Goal: Task Accomplishment & Management: Manage account settings

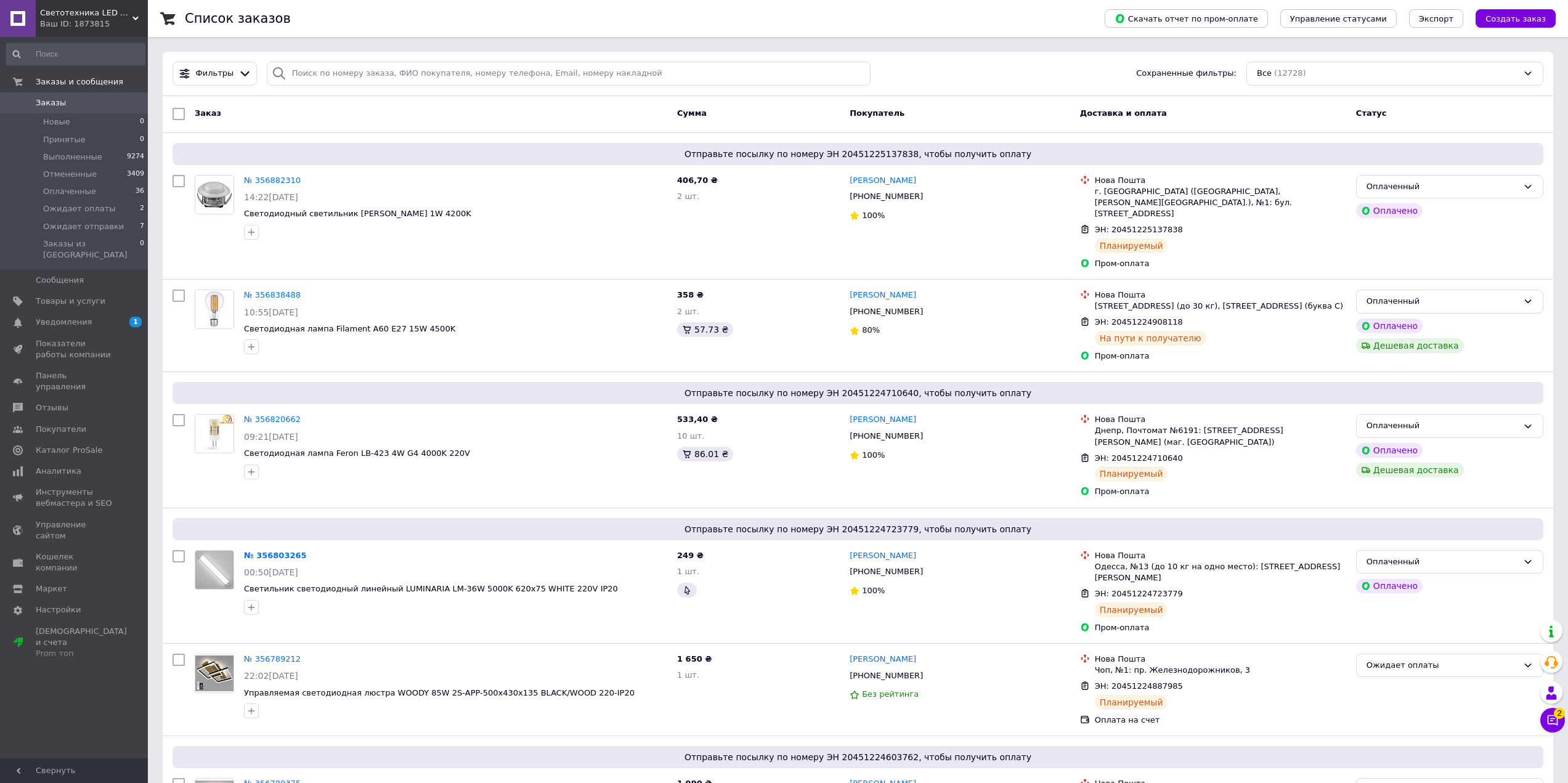
click at [109, 103] on span "Заказы" at bounding box center [75, 103] width 78 height 11
click at [97, 296] on span "Товары и услуги" at bounding box center [75, 301] width 78 height 11
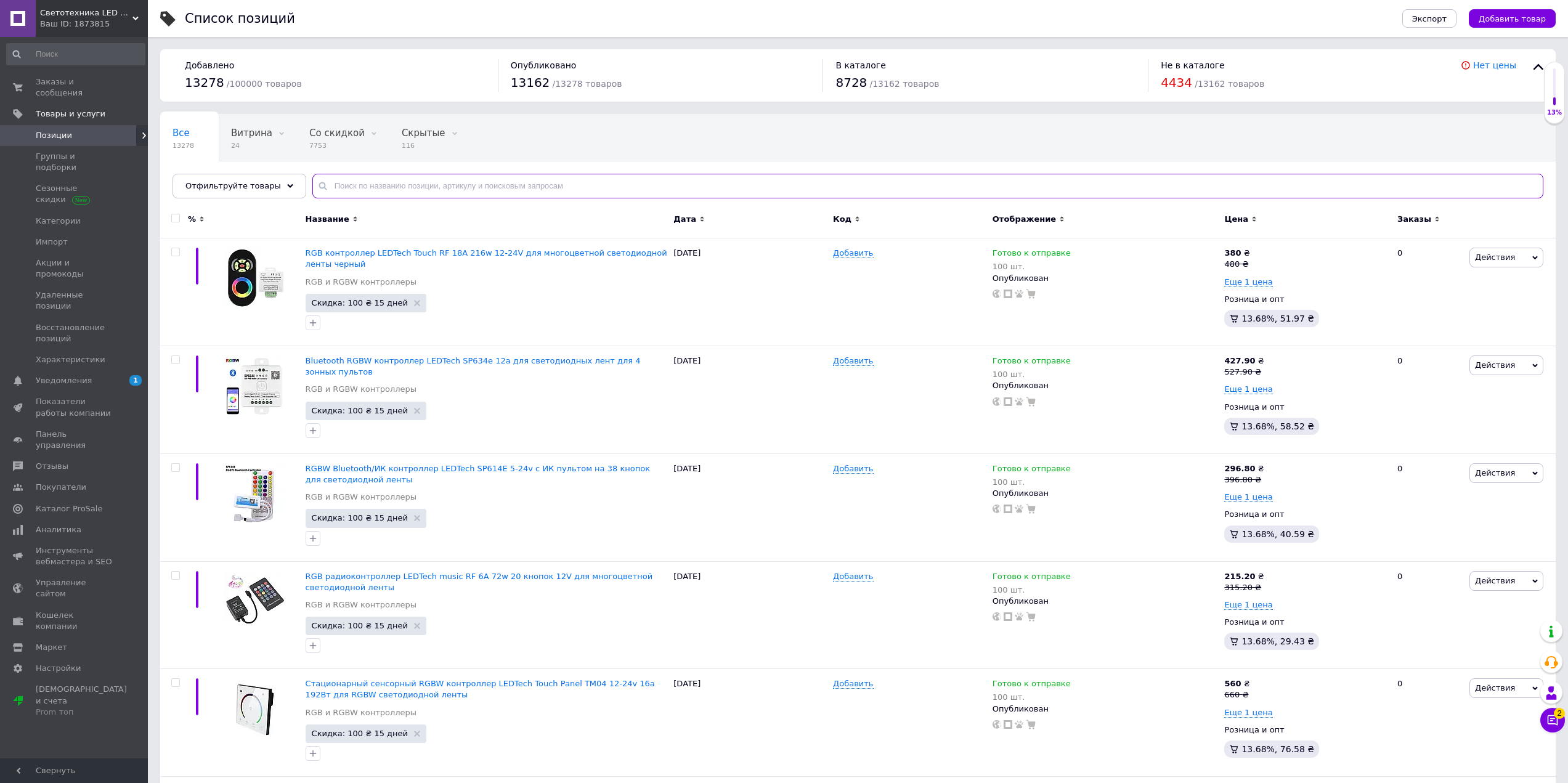
click at [503, 187] on input "text" at bounding box center [928, 185] width 1232 height 25
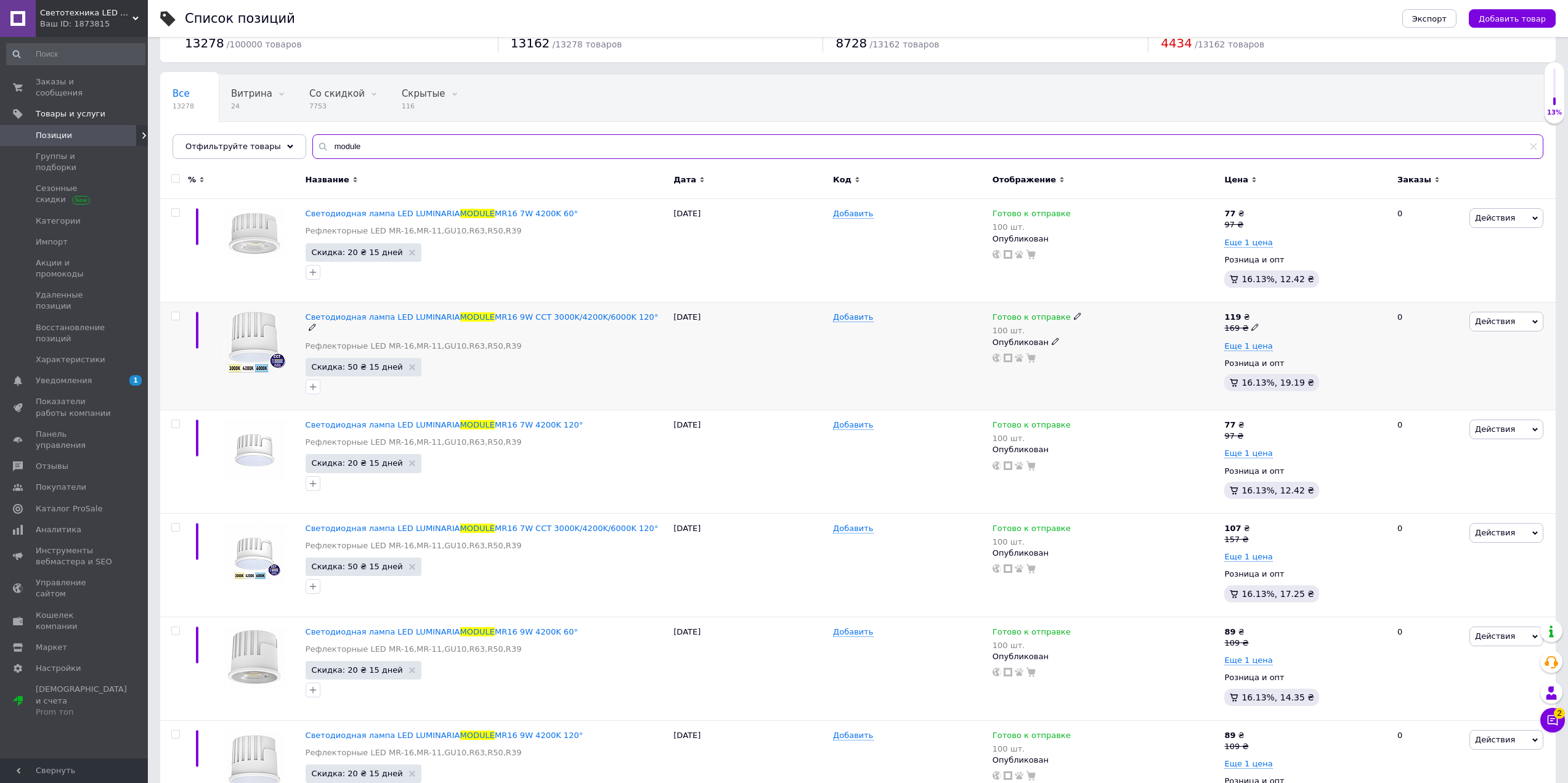
scroll to position [62, 0]
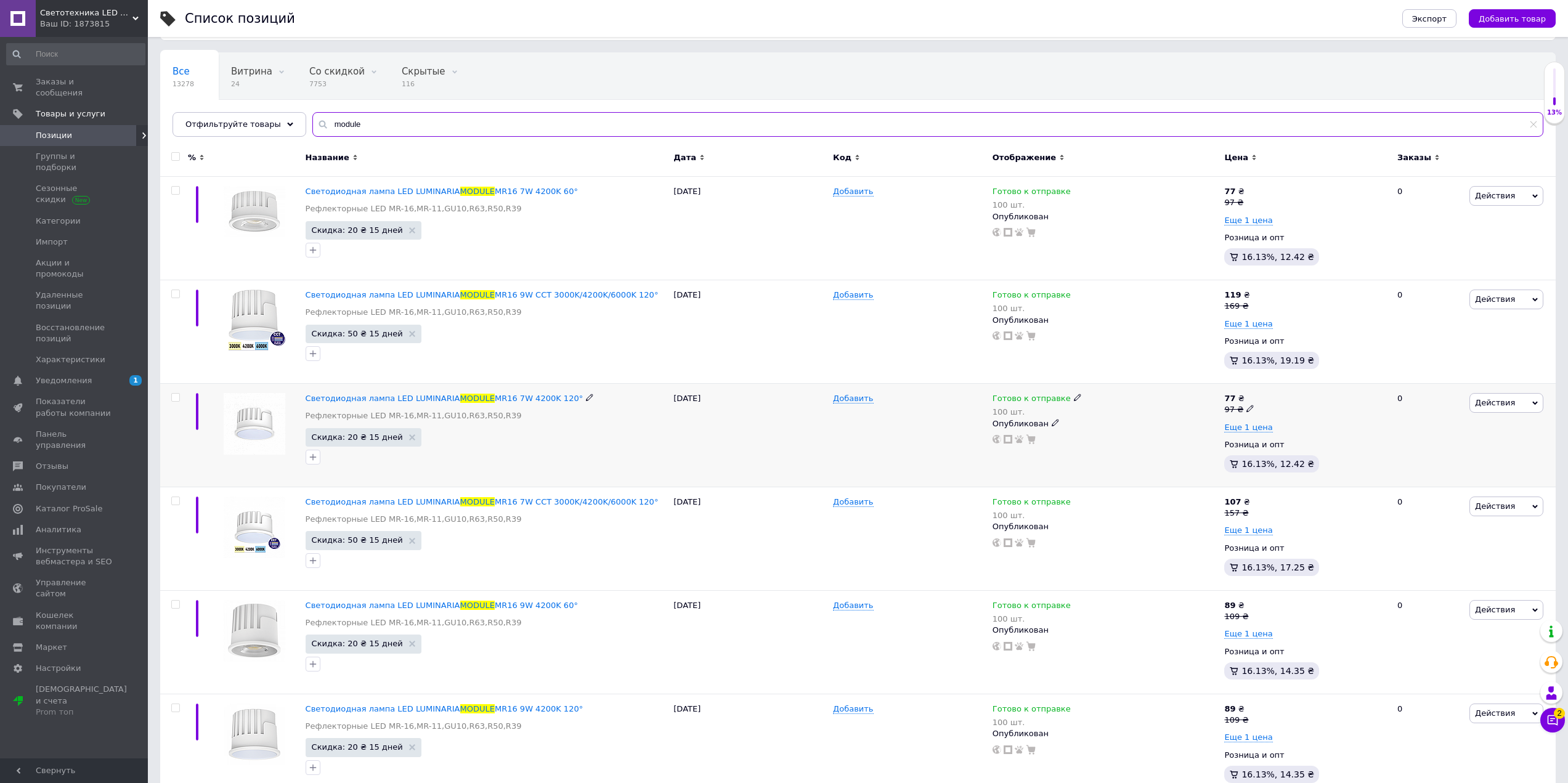
type input "module"
drag, startPoint x: 580, startPoint y: 396, endPoint x: 402, endPoint y: 398, distance: 178.0
click at [402, 398] on div "Светодиодная лампа LED LUMINARIA MODULE MR16 7W 4200K 120°" at bounding box center [486, 399] width 362 height 11
copy div "LUMINARIA MODULE MR16 7W 4200K 120°"
click at [74, 88] on link "Заказы и сообщения 0 0" at bounding box center [76, 87] width 152 height 32
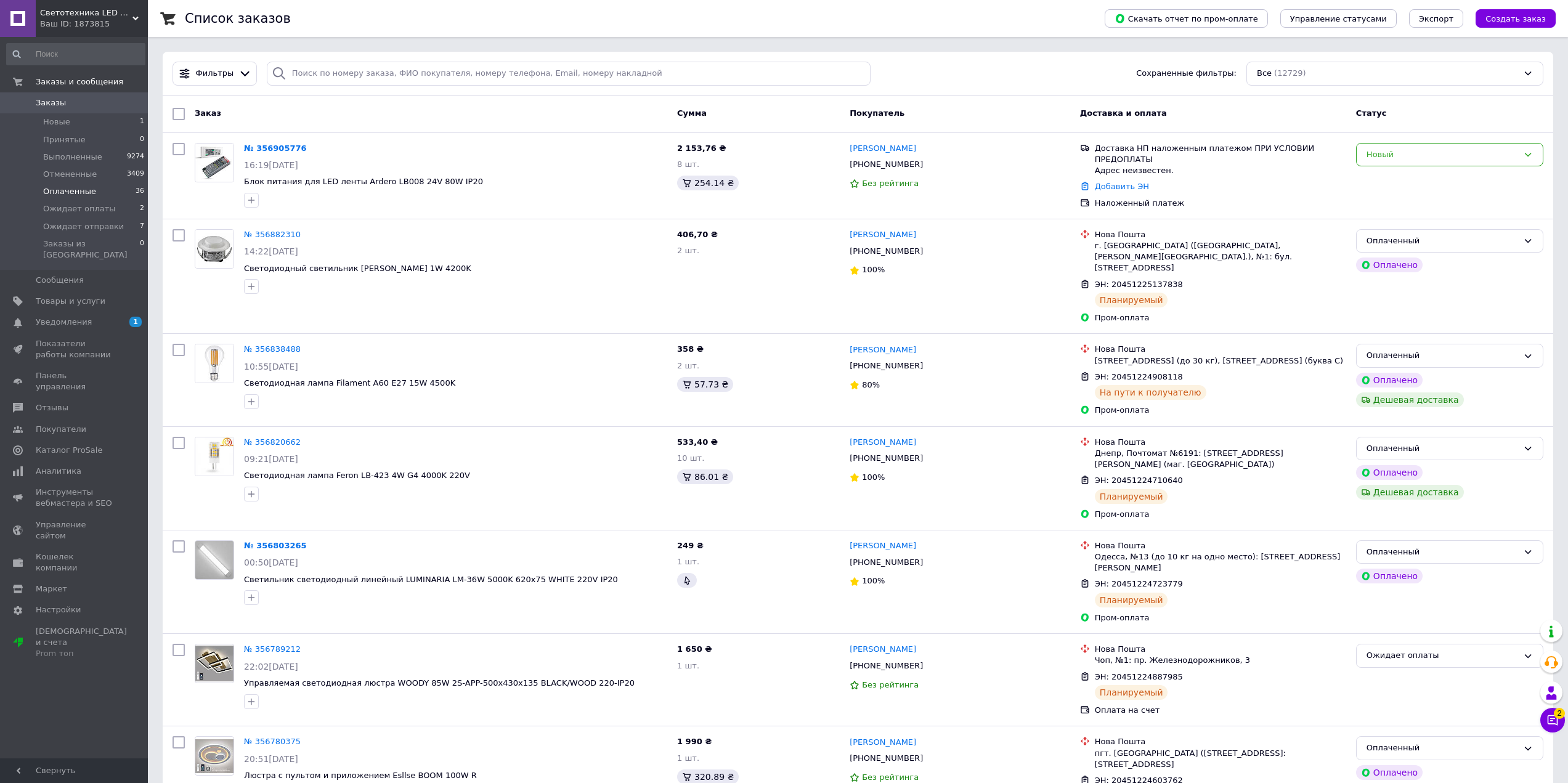
click at [101, 193] on li "Оплаченные 36" at bounding box center [76, 192] width 152 height 18
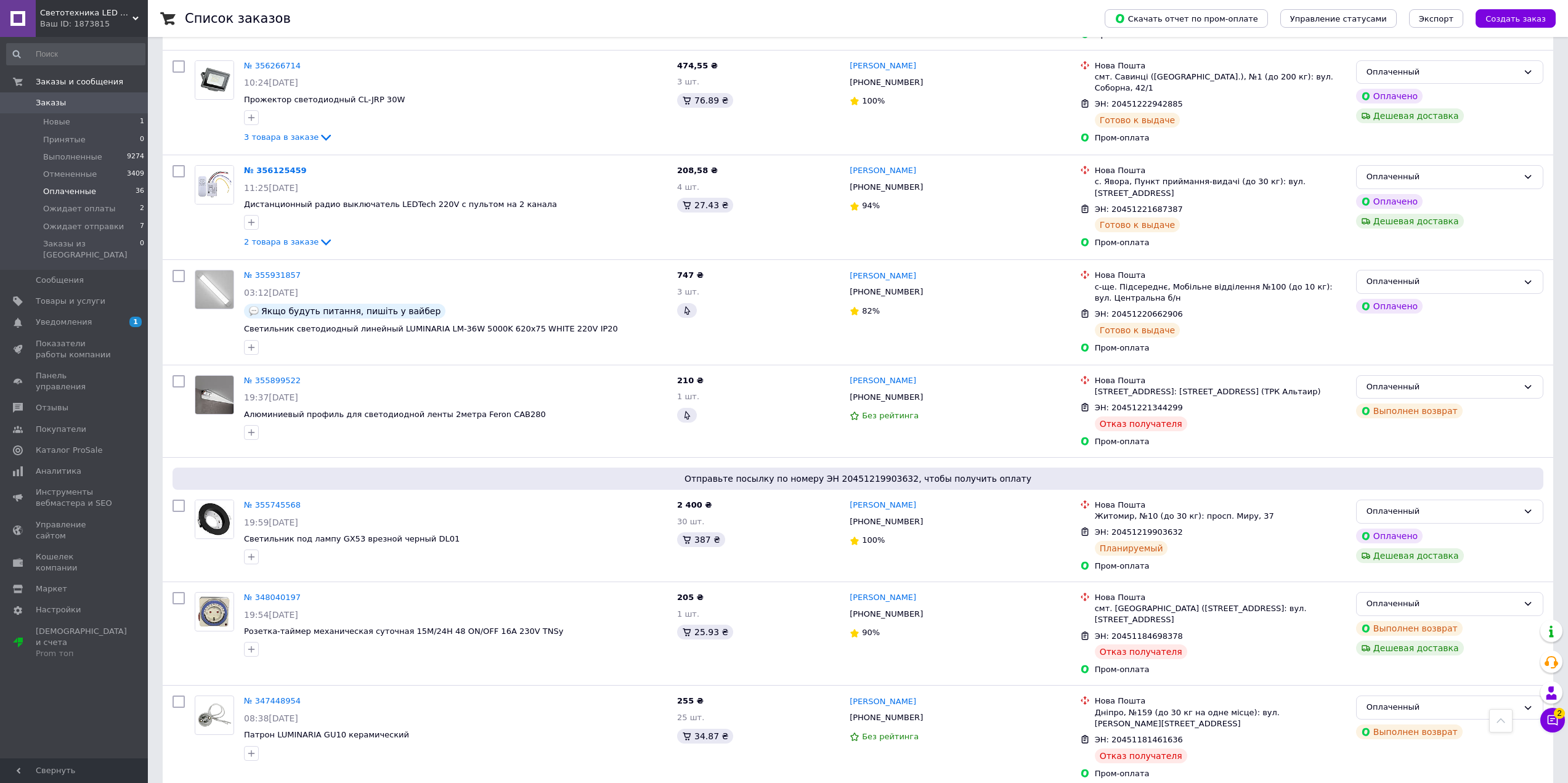
scroll to position [2156, 0]
click at [267, 498] on link "№ 355745568" at bounding box center [272, 503] width 57 height 10
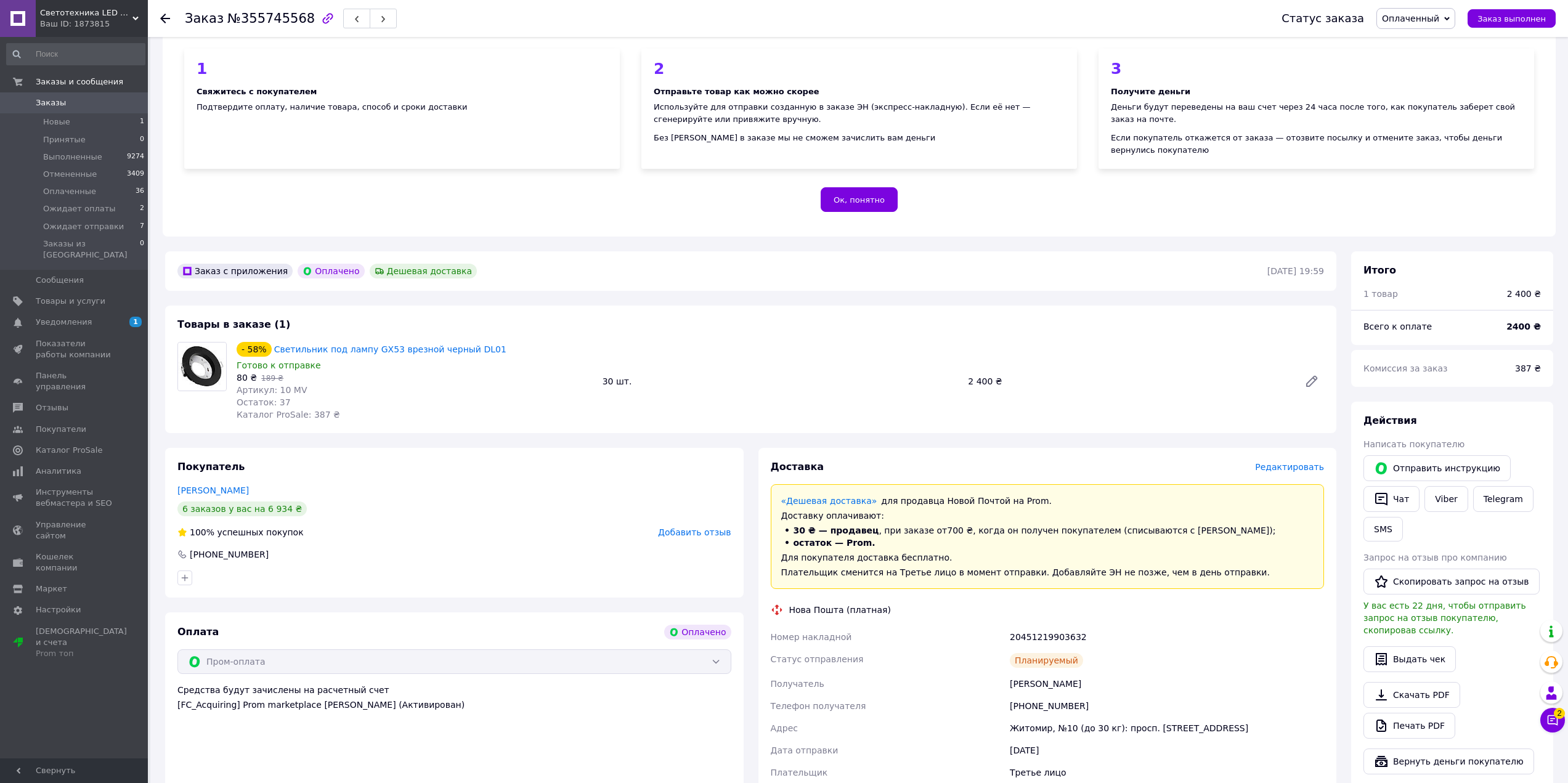
scroll to position [308, 0]
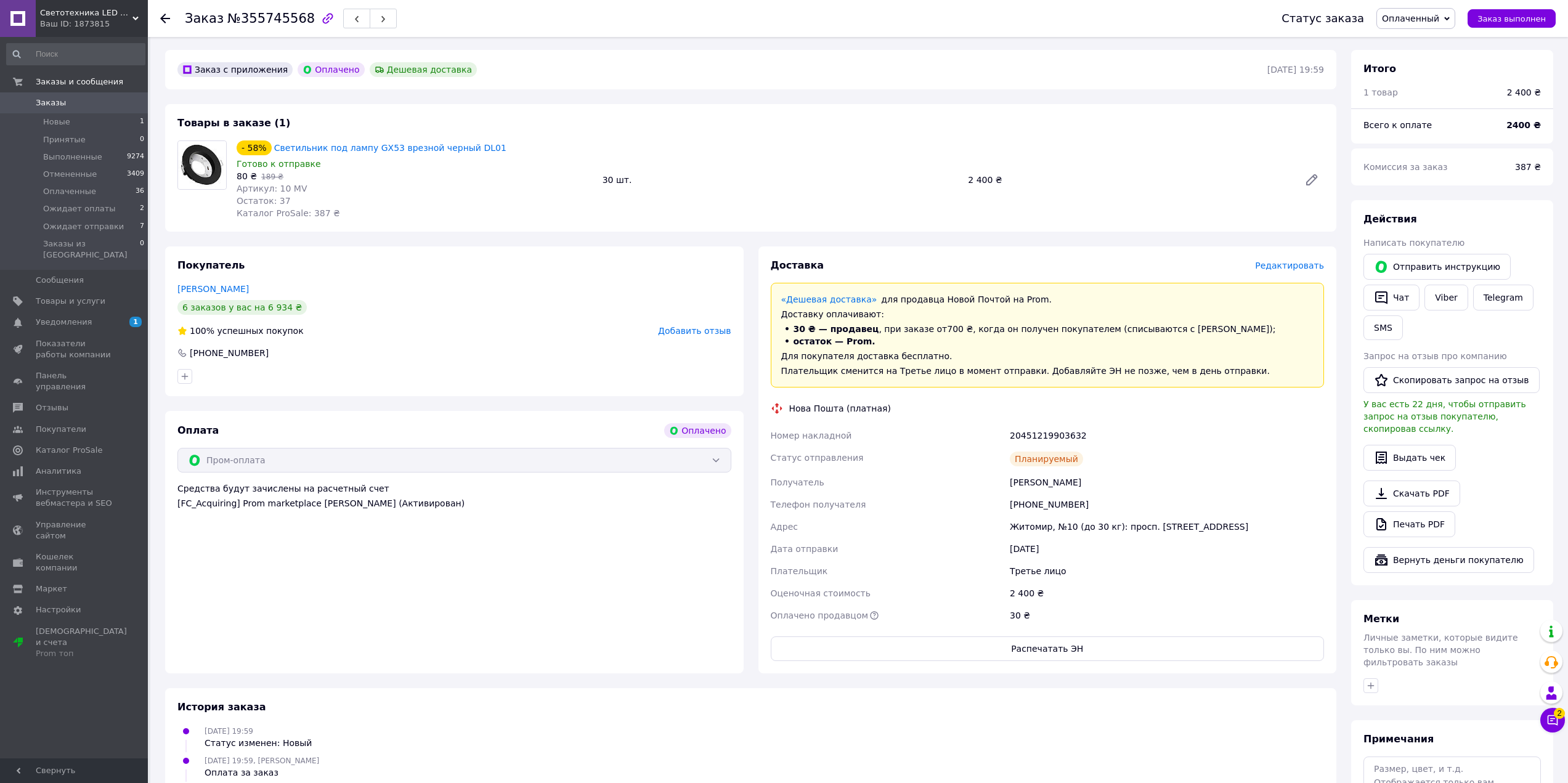
click at [1286, 260] on span "Редактировать" at bounding box center [1290, 265] width 69 height 10
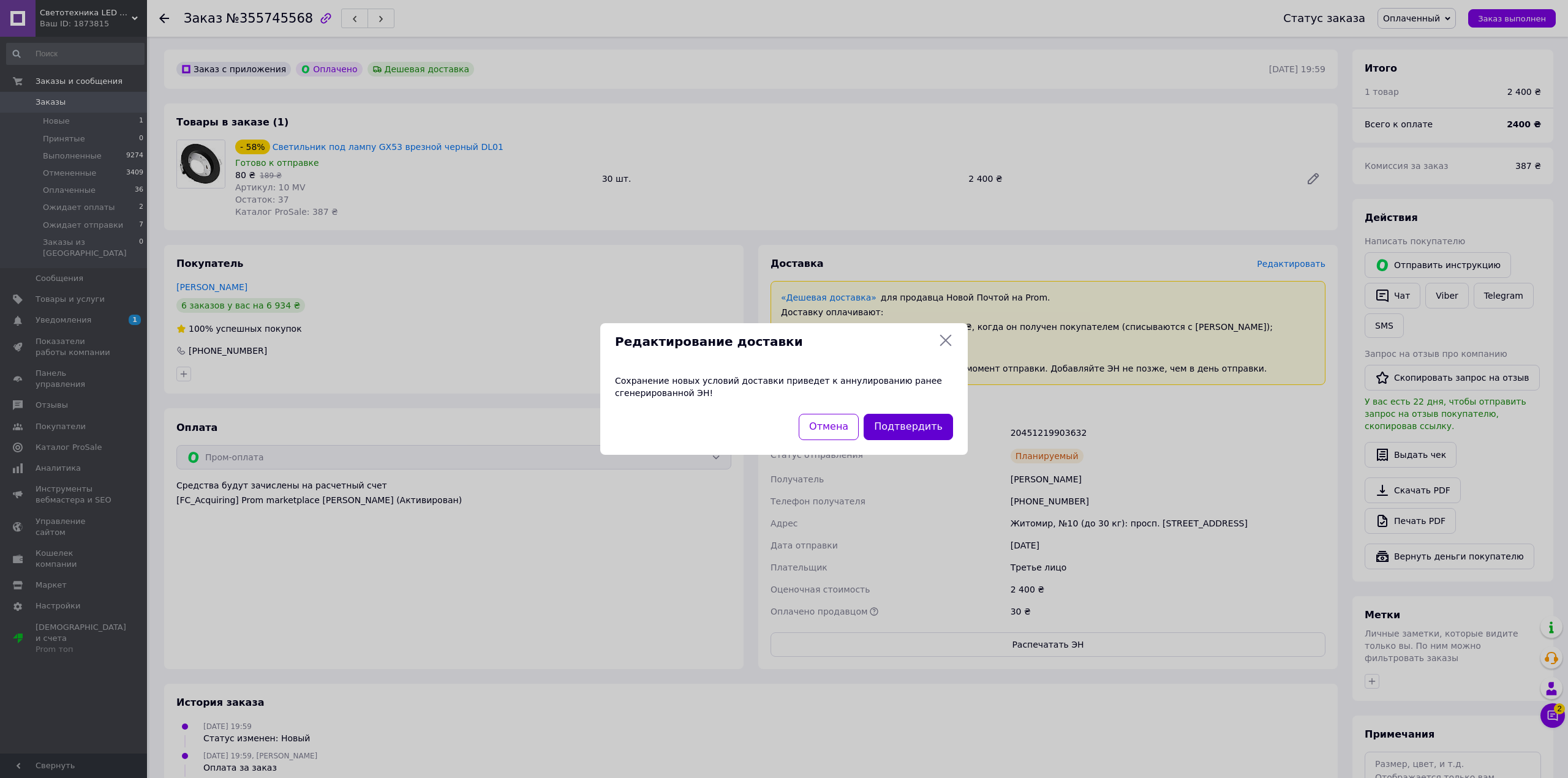
click at [925, 429] on button "Подтвердить" at bounding box center [908, 426] width 90 height 26
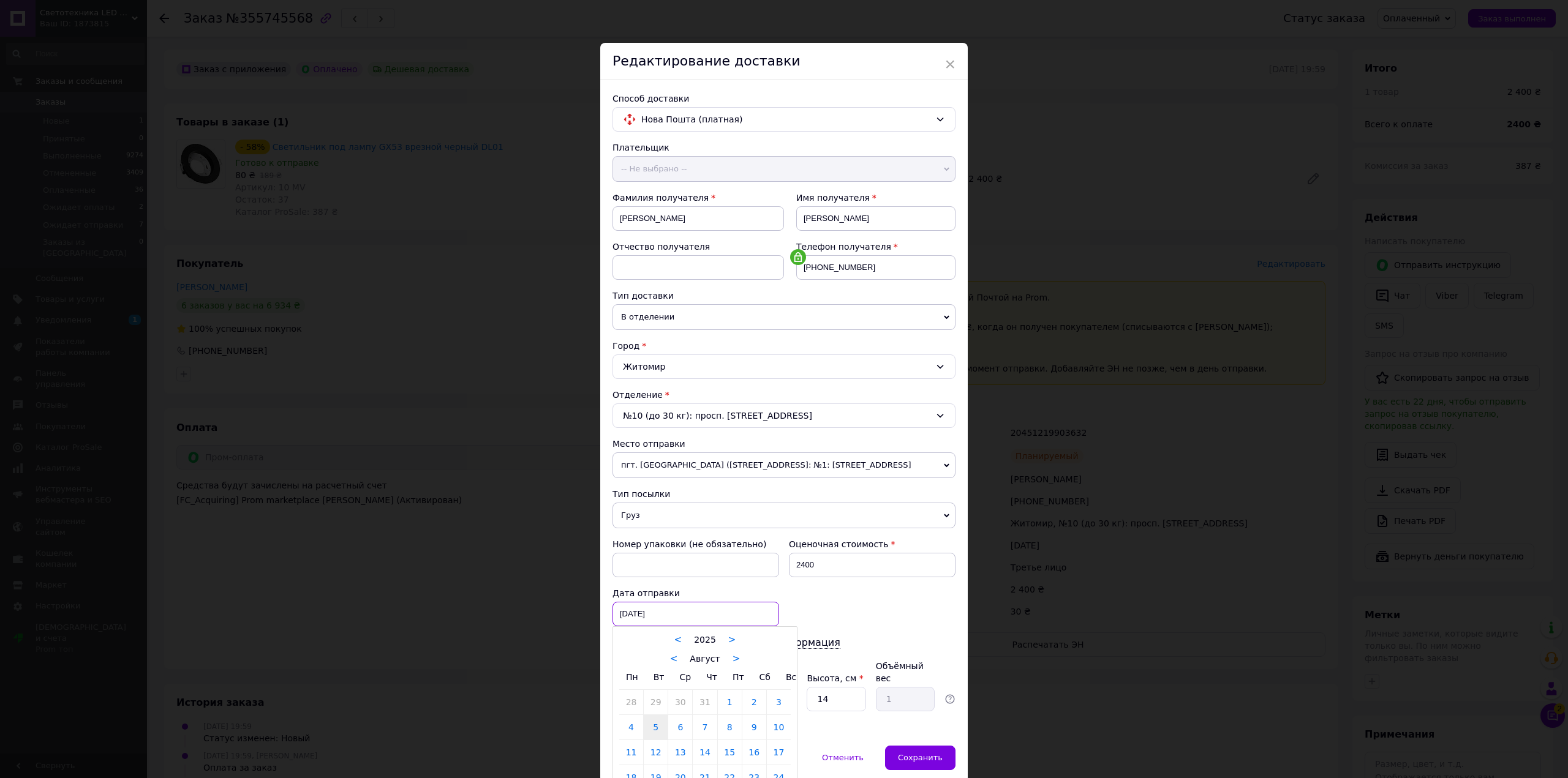
click at [732, 614] on div "[DATE] < 2025 > < Август > Пн Вт Ср Чт Пт Сб Вс 28 29 30 31 1 2 3 4 5 6 7 8 9 1…" at bounding box center [696, 614] width 167 height 25
click at [735, 758] on link "15" at bounding box center [730, 752] width 24 height 25
type input "[DATE]"
click at [906, 753] on span "Сохранить" at bounding box center [920, 757] width 44 height 10
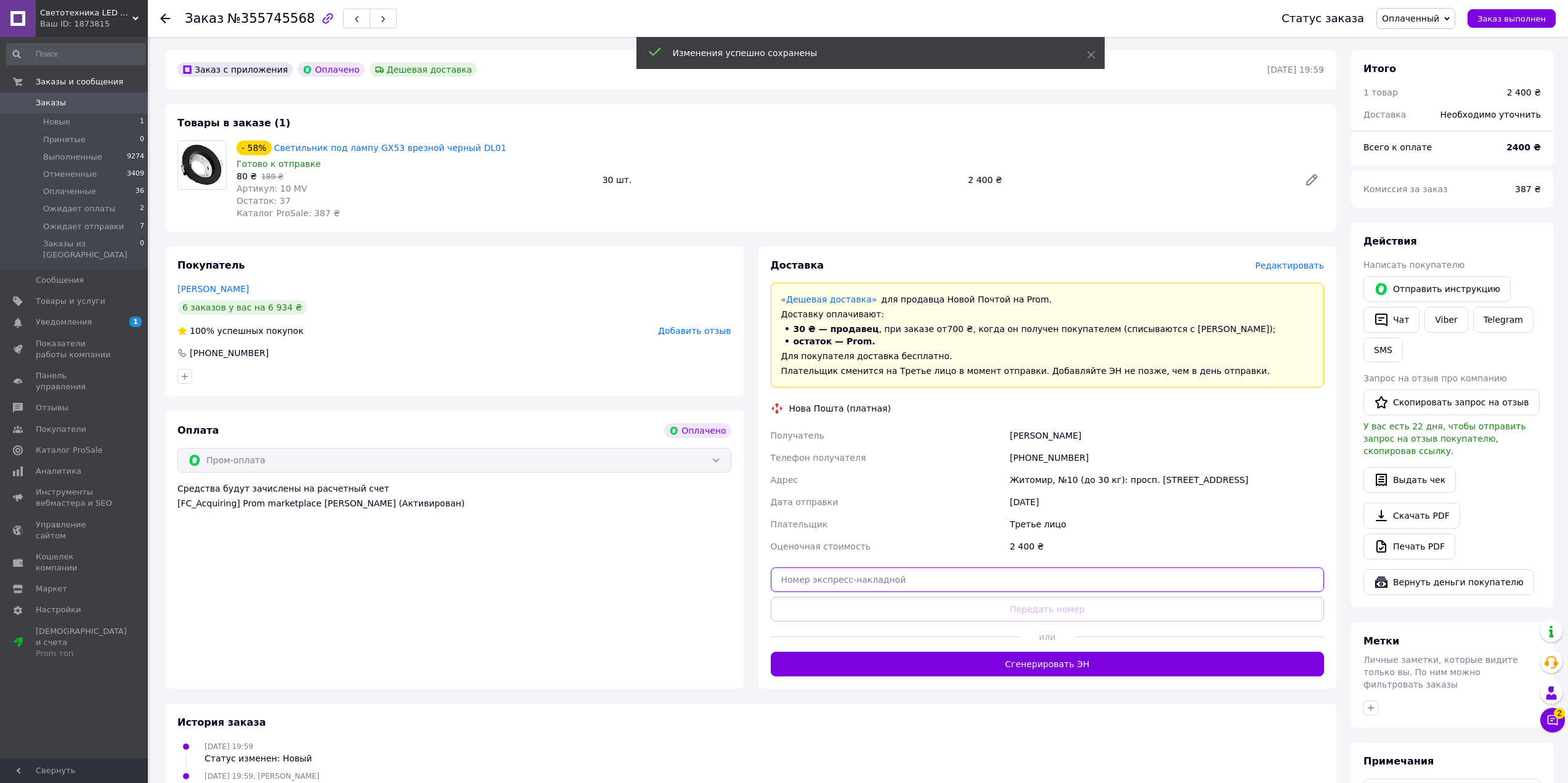
paste input "20400471920724"
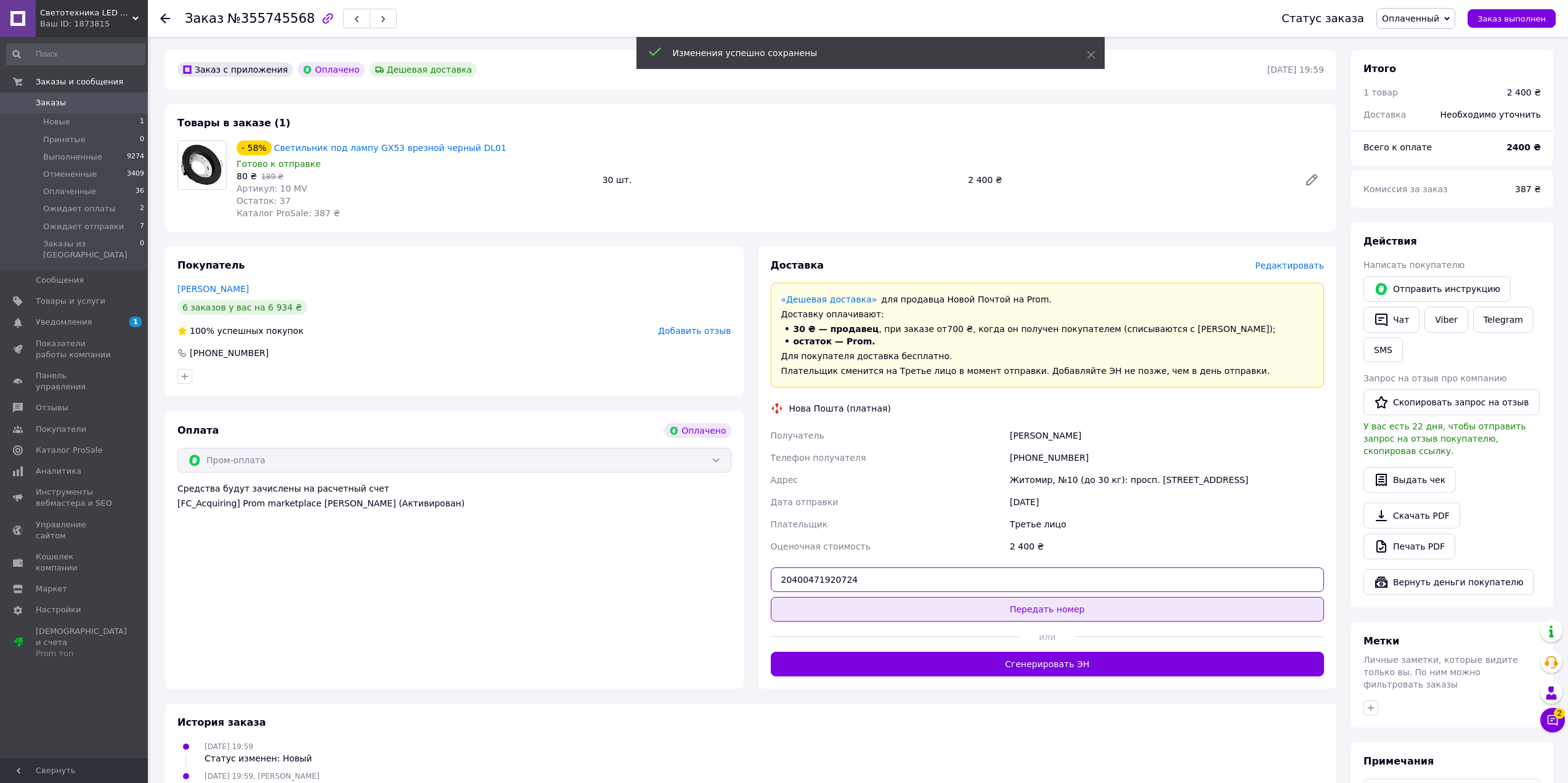
type input "20400471920724"
click at [1045, 602] on button "Передать номер" at bounding box center [1048, 609] width 554 height 25
